Goal: Transaction & Acquisition: Purchase product/service

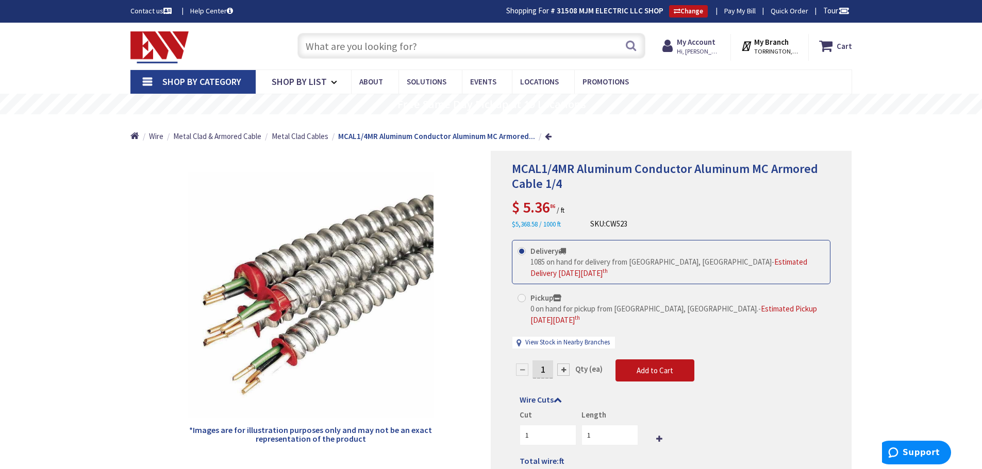
click at [485, 44] on input "text" at bounding box center [471, 46] width 348 height 26
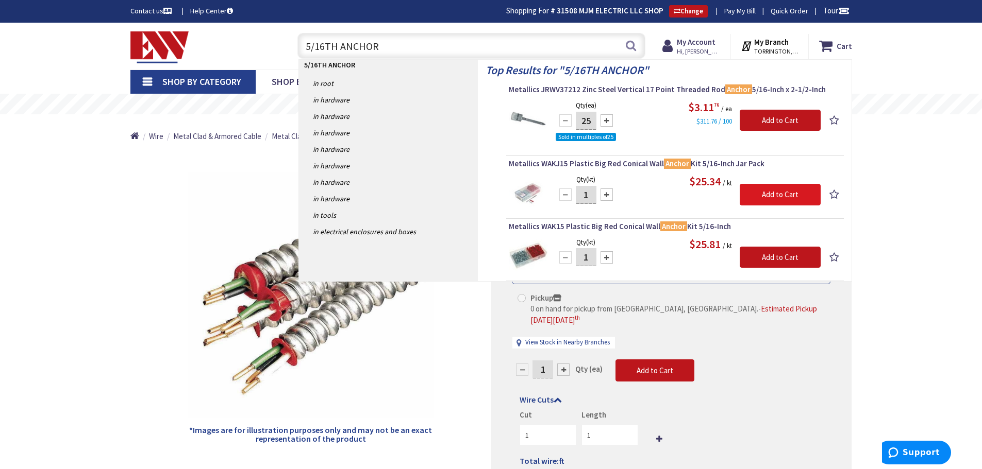
type input "5/16TH ANCHOR"
click at [794, 191] on input "Add to Cart" at bounding box center [780, 195] width 81 height 22
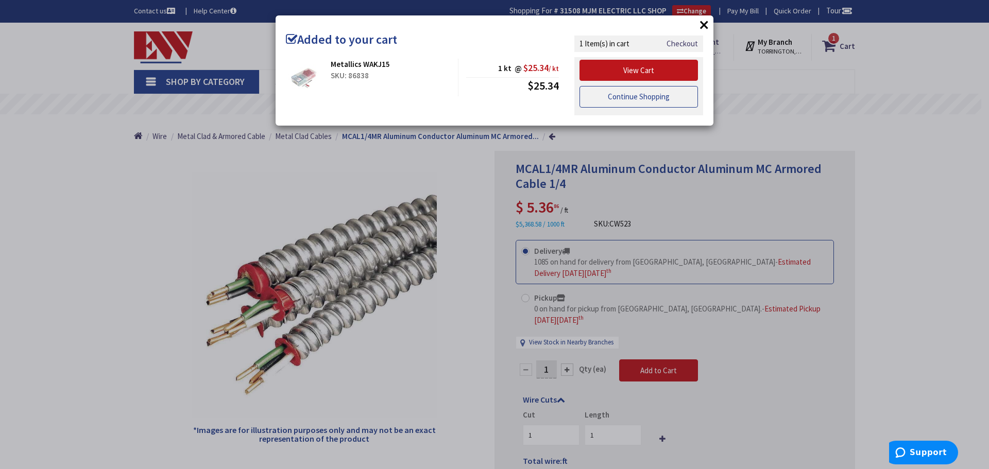
click at [669, 99] on link "Continue Shopping" at bounding box center [639, 97] width 119 height 22
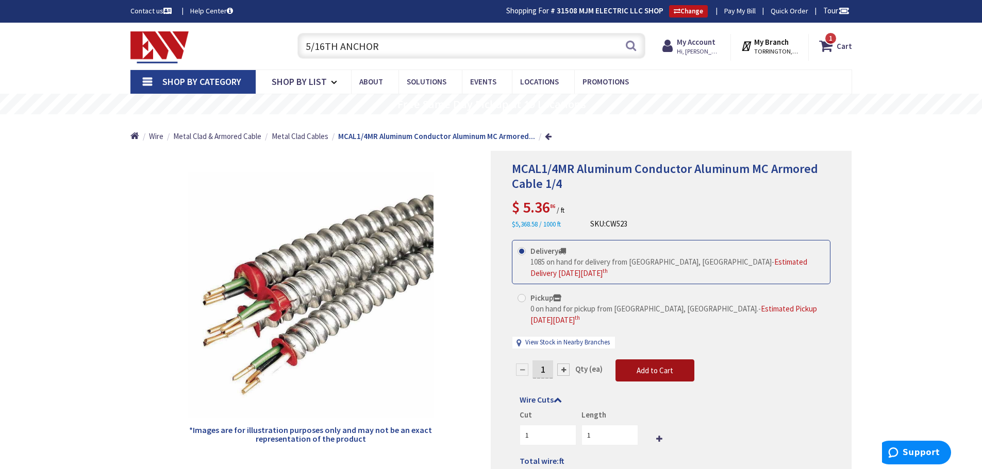
click at [651, 366] on span "Add to Cart" at bounding box center [654, 371] width 37 height 10
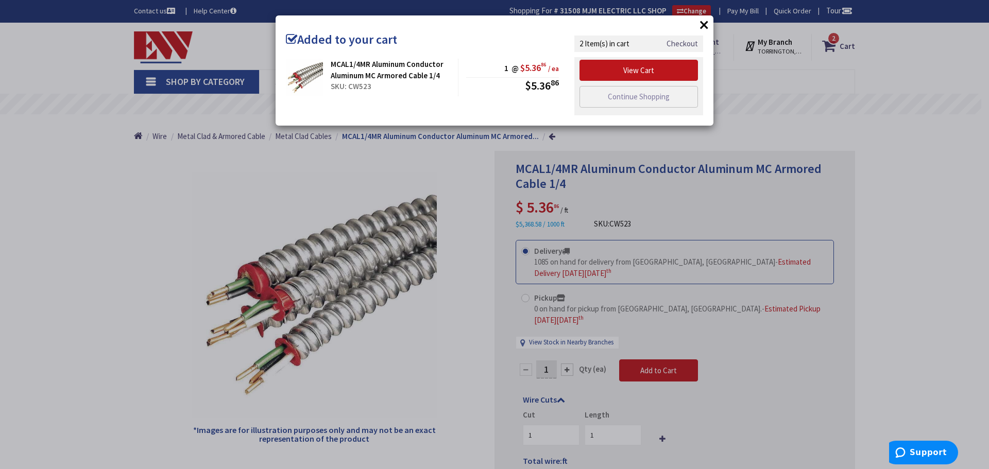
click at [686, 44] on link "Checkout" at bounding box center [682, 43] width 31 height 11
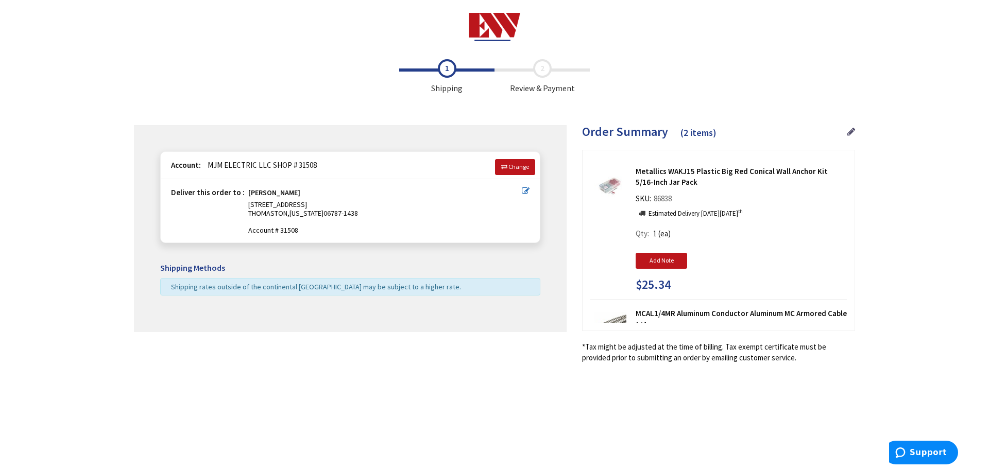
click at [852, 127] on icon at bounding box center [852, 131] width 8 height 9
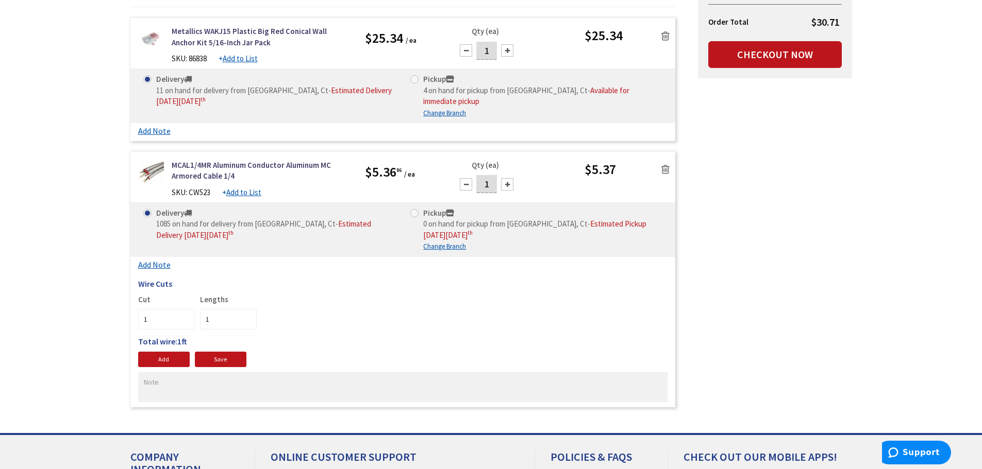
scroll to position [206, 0]
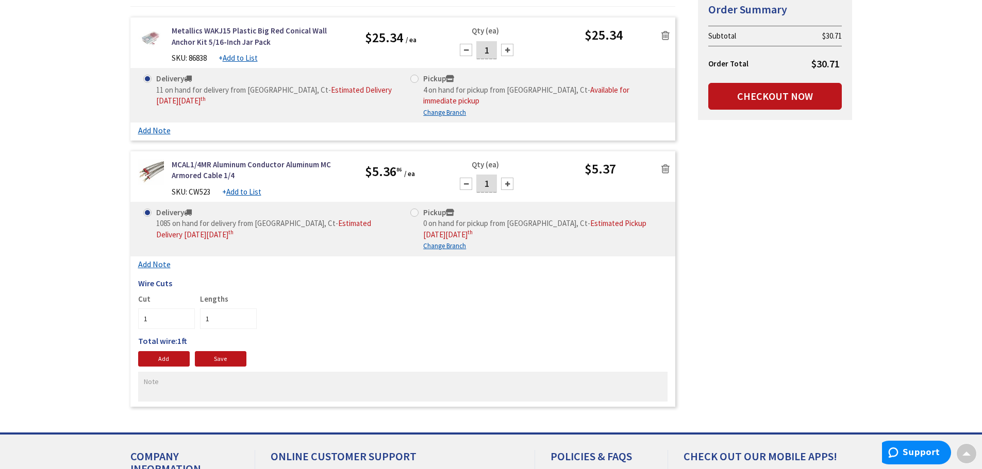
click at [665, 164] on icon at bounding box center [665, 169] width 8 height 10
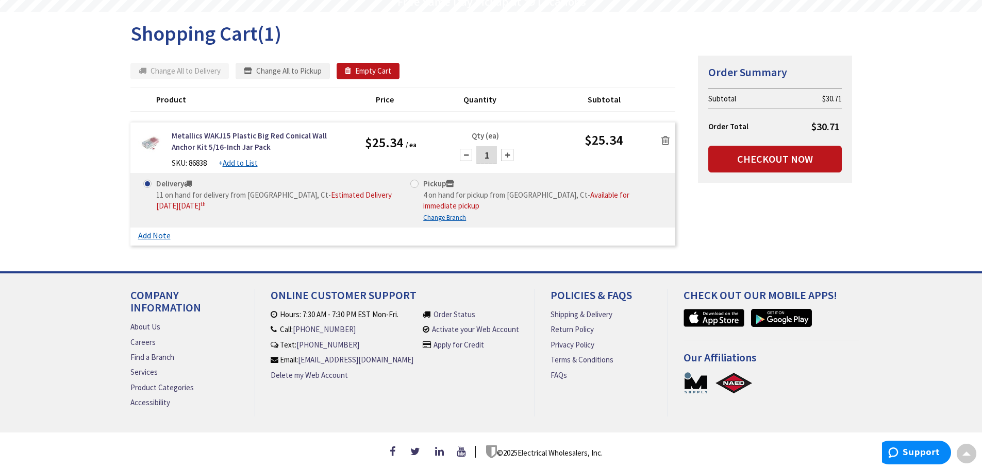
scroll to position [96, 0]
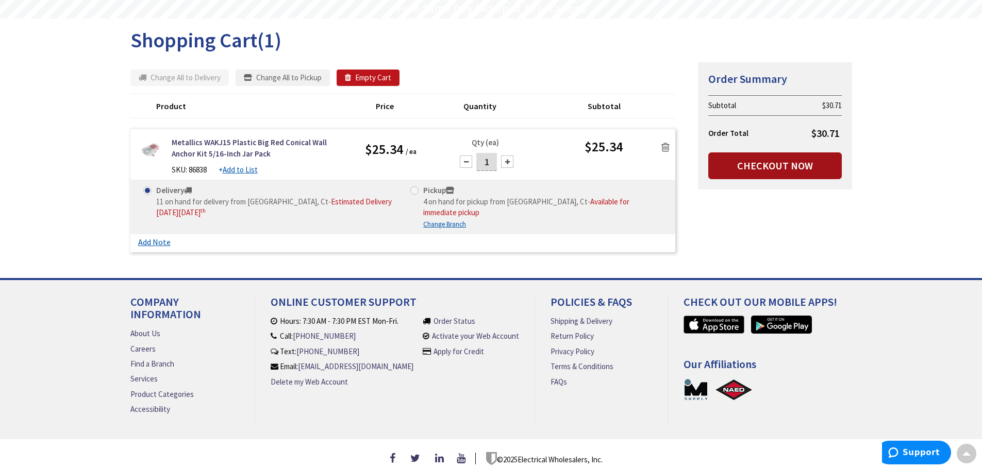
click at [798, 165] on link "Checkout Now" at bounding box center [774, 166] width 133 height 27
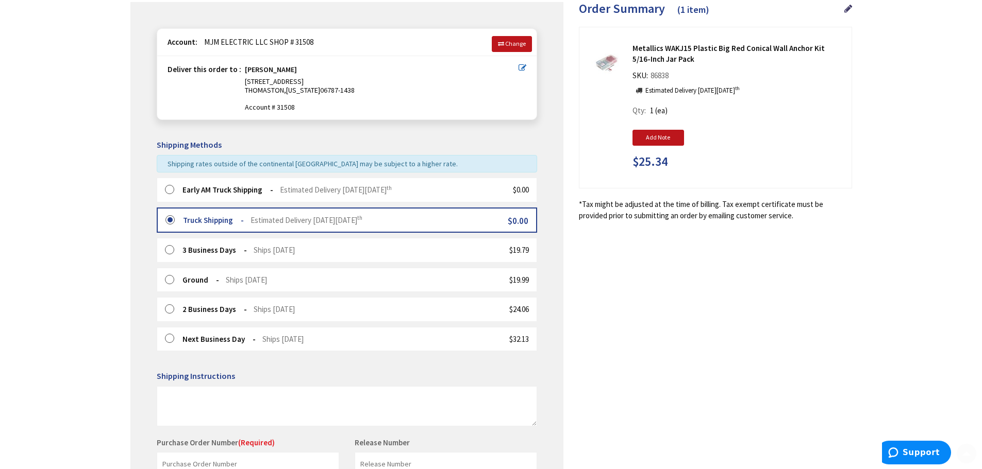
scroll to position [155, 0]
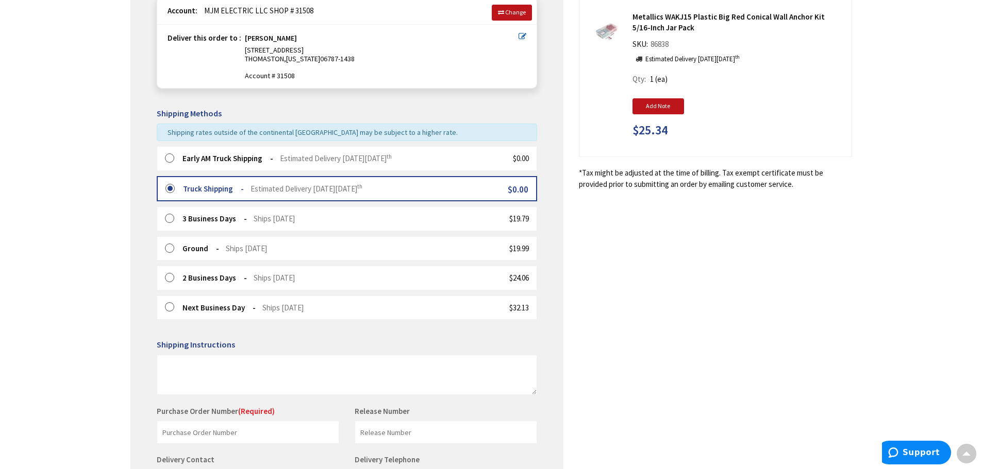
click at [171, 156] on label at bounding box center [173, 159] width 16 height 10
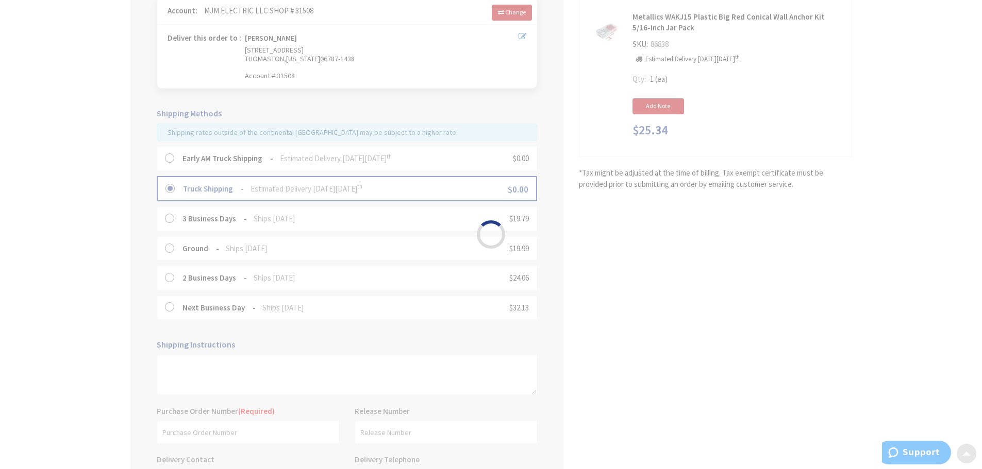
click at [171, 156] on div "Please wait..." at bounding box center [491, 234] width 982 height 469
click at [170, 157] on div "Please wait..." at bounding box center [491, 234] width 982 height 469
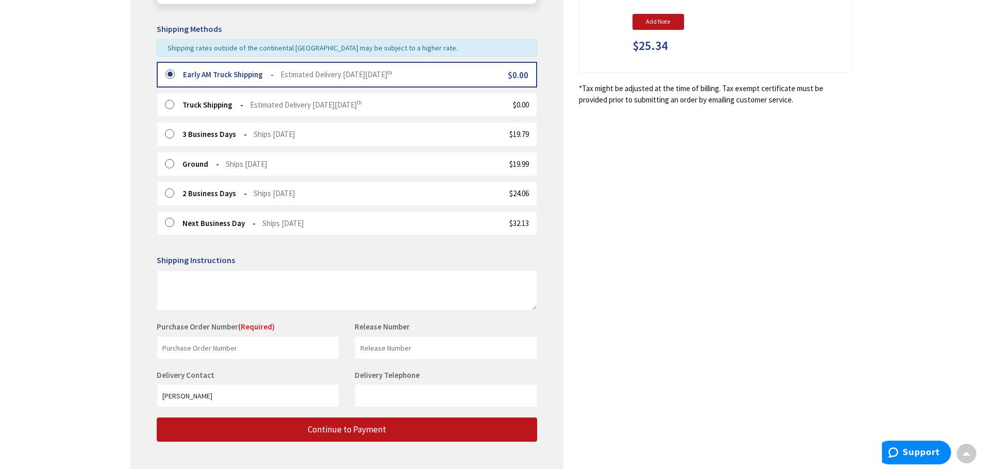
scroll to position [292, 0]
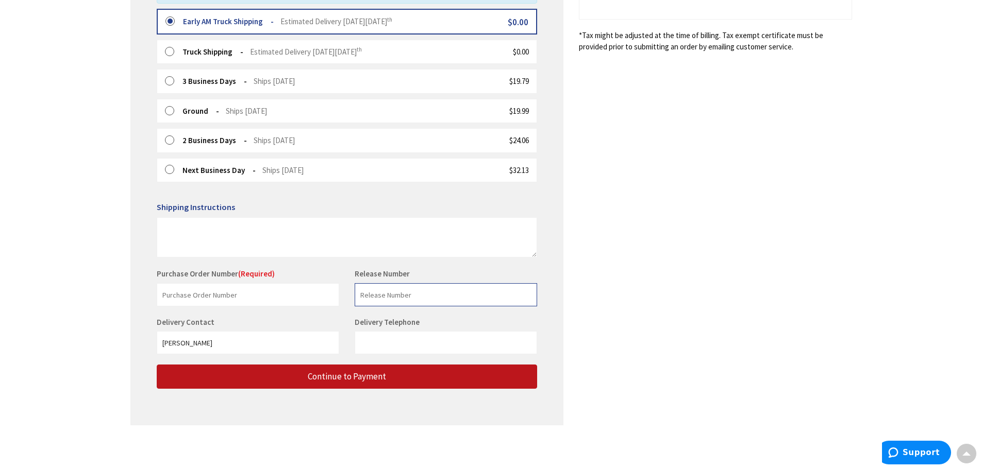
click at [427, 293] on input "text" at bounding box center [446, 294] width 182 height 23
type input "25-073"
click at [298, 299] on input "text" at bounding box center [248, 294] width 182 height 23
type input "25-073 BRDGPRT HSPT"
click at [433, 297] on input "25-073" at bounding box center [446, 294] width 182 height 23
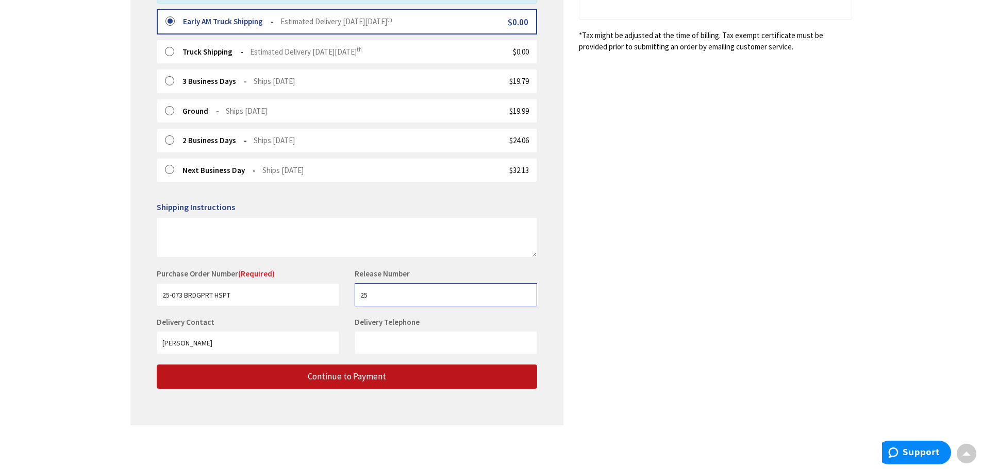
type input "2"
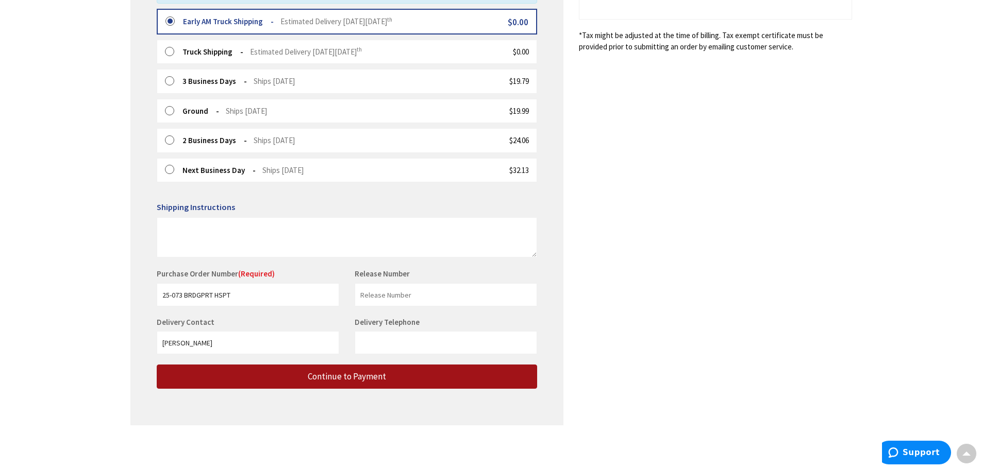
click at [369, 373] on span "Continue to Payment" at bounding box center [347, 376] width 78 height 11
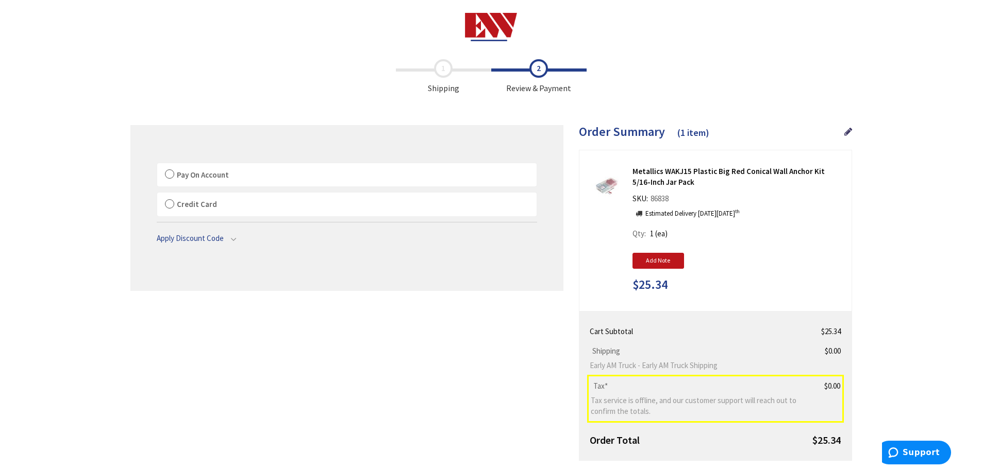
click at [169, 172] on label "Pay On Account" at bounding box center [346, 175] width 379 height 24
click at [157, 165] on input "Pay On Account" at bounding box center [157, 165] width 0 height 0
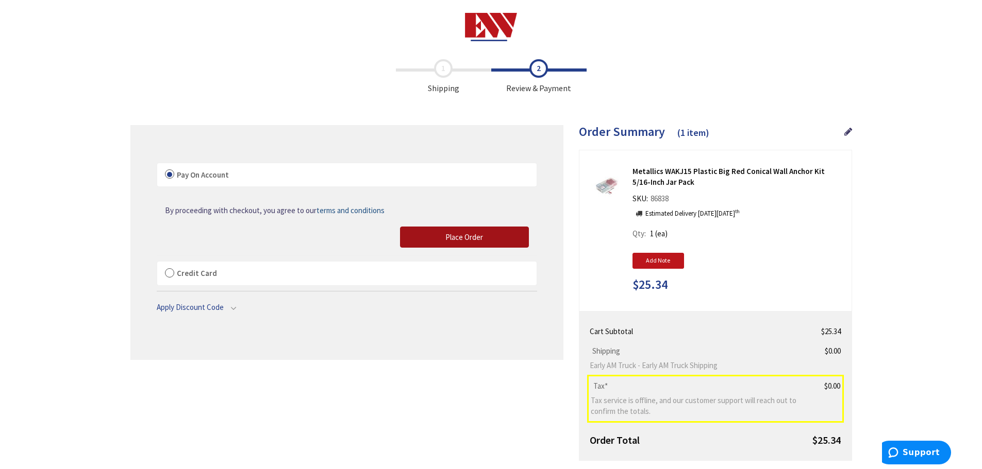
click at [465, 236] on span "Place Order" at bounding box center [464, 237] width 38 height 10
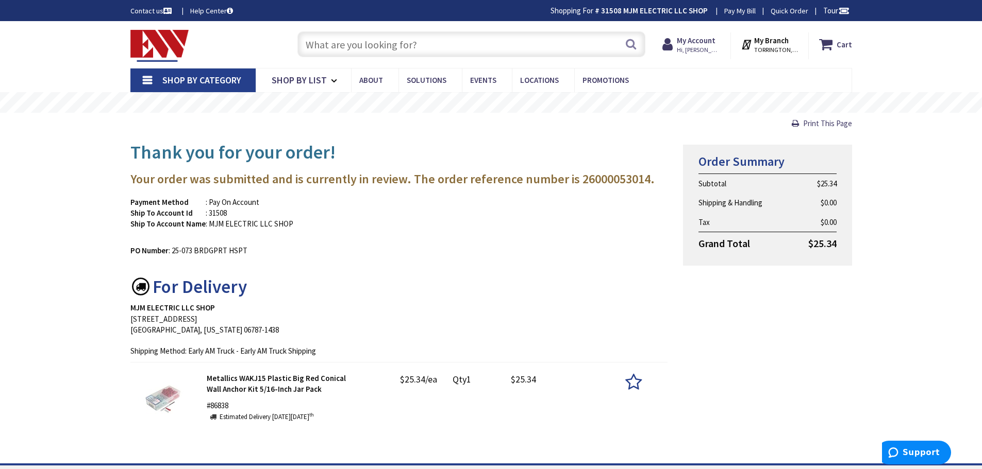
type input "[GEOGRAPHIC_DATA], [PERSON_NAME] 180 St. bet. [PERSON_NAME][GEOGRAPHIC_DATA] an…"
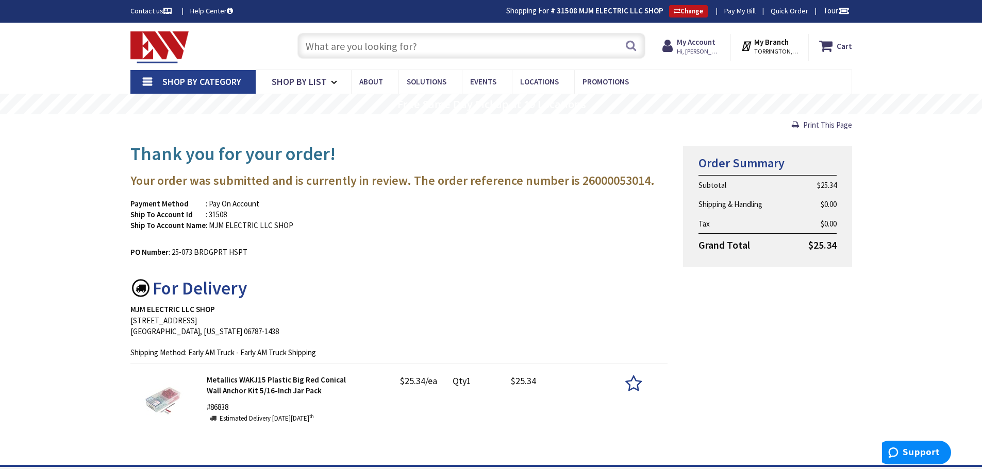
click at [388, 43] on input "text" at bounding box center [471, 46] width 348 height 26
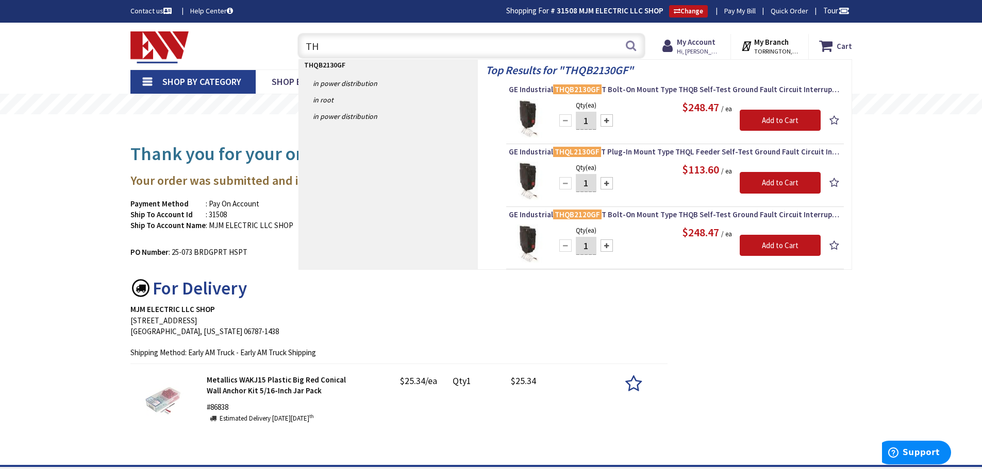
type input "T"
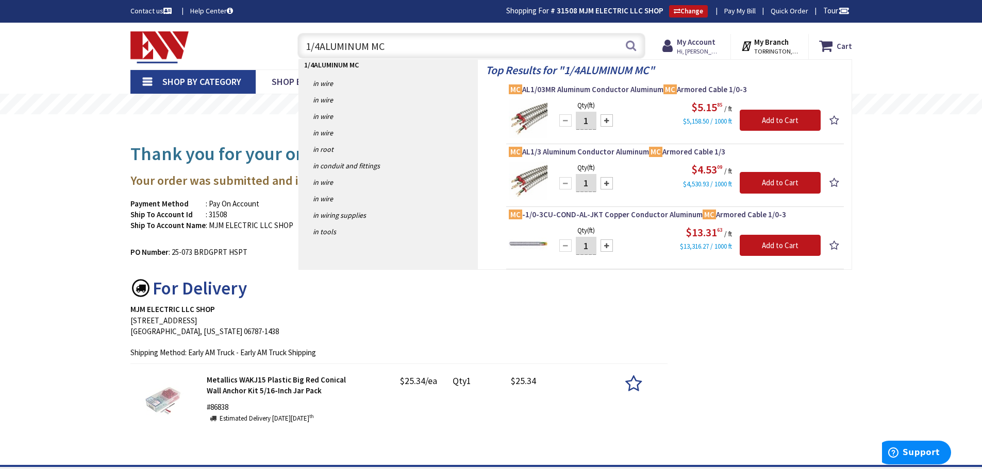
click at [318, 44] on input "1/4ALUMINUM MC" at bounding box center [471, 46] width 348 height 26
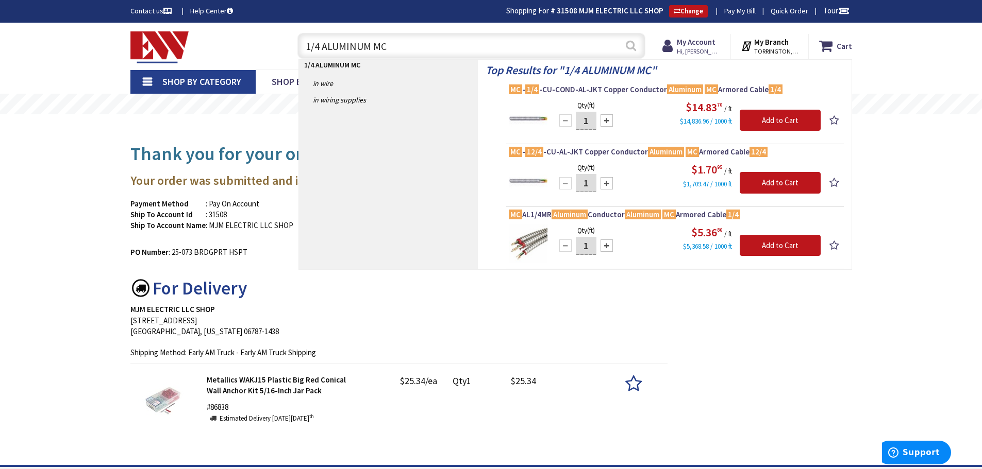
type input "1/4 ALUMINUM MC"
click at [631, 40] on button "Search" at bounding box center [630, 45] width 13 height 23
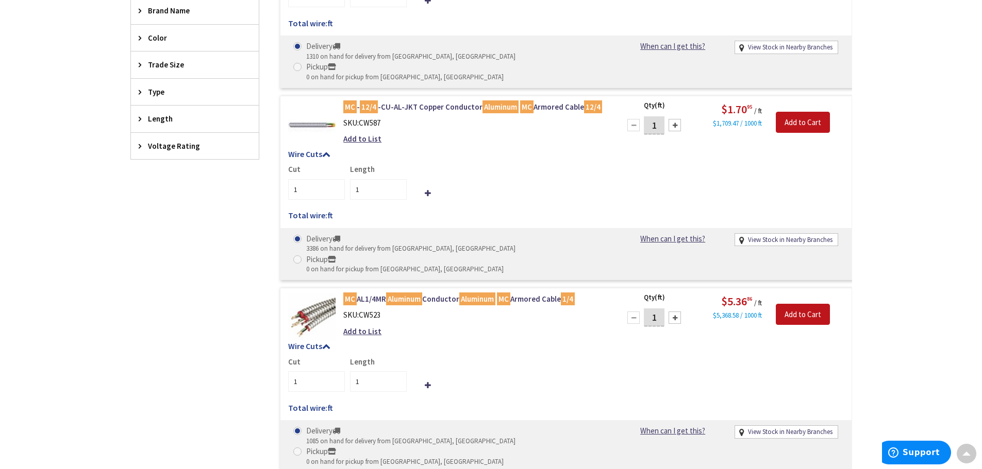
scroll to position [414, 0]
click at [479, 293] on mark "Aluminum" at bounding box center [477, 299] width 36 height 13
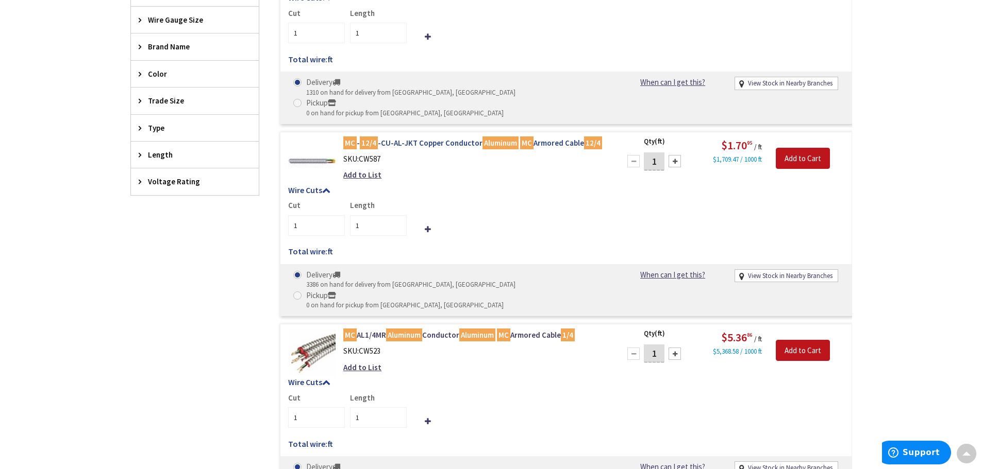
scroll to position [378, 0]
click at [491, 328] on mark "Aluminum" at bounding box center [477, 334] width 36 height 13
